Goal: Task Accomplishment & Management: Manage account settings

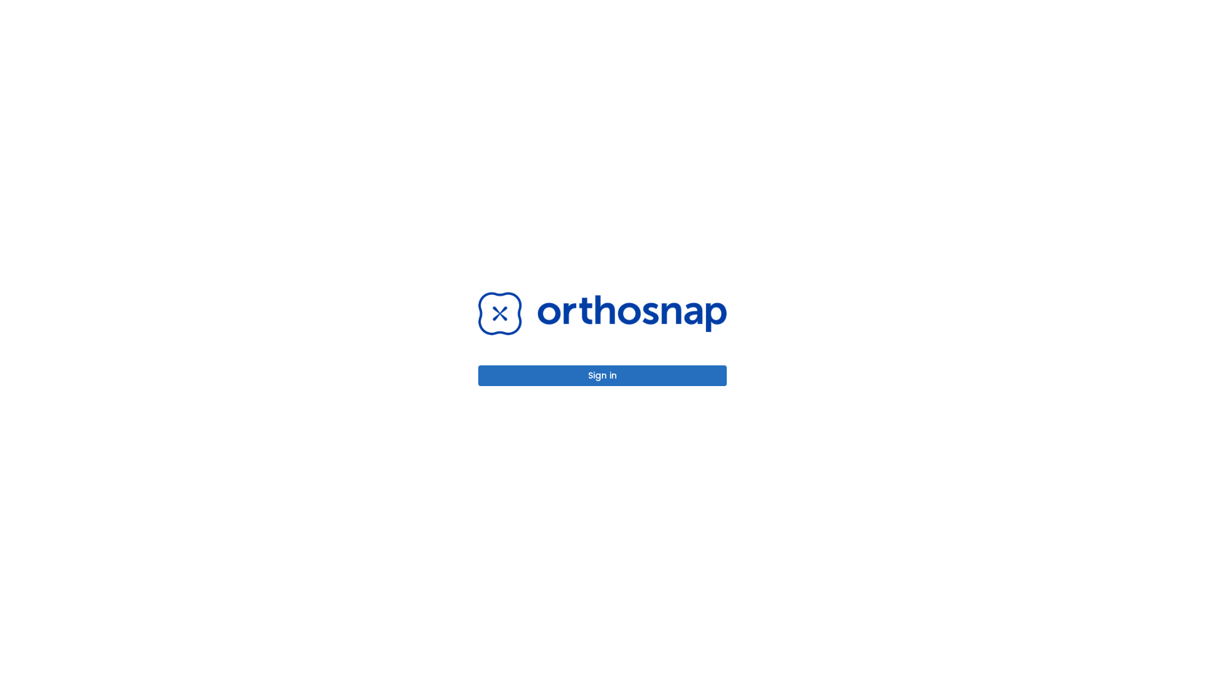
click at [602, 375] on button "Sign in" at bounding box center [602, 375] width 248 height 21
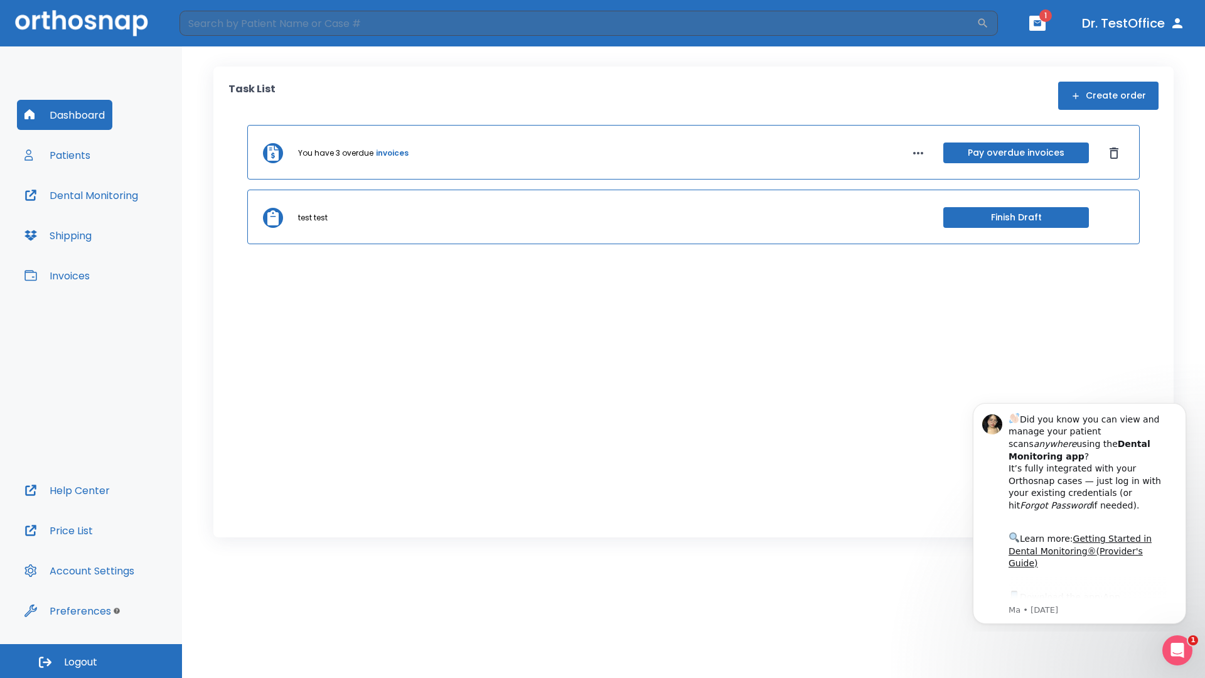
click at [91, 661] on span "Logout" at bounding box center [80, 662] width 33 height 14
